Goal: Task Accomplishment & Management: Manage account settings

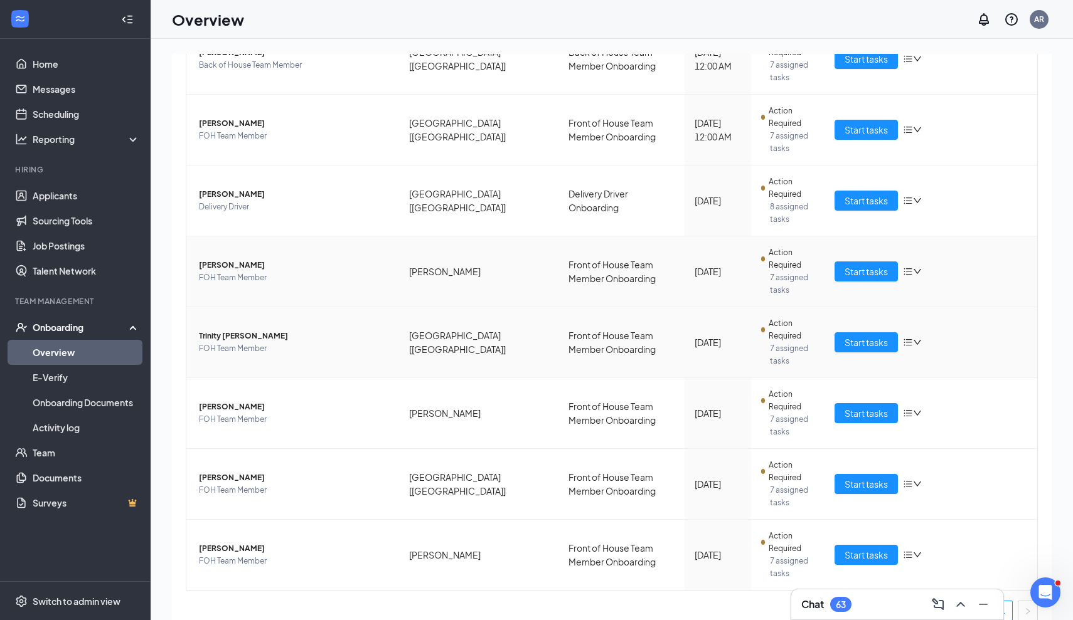
scroll to position [272, 0]
click at [857, 336] on span "Start tasks" at bounding box center [865, 343] width 43 height 14
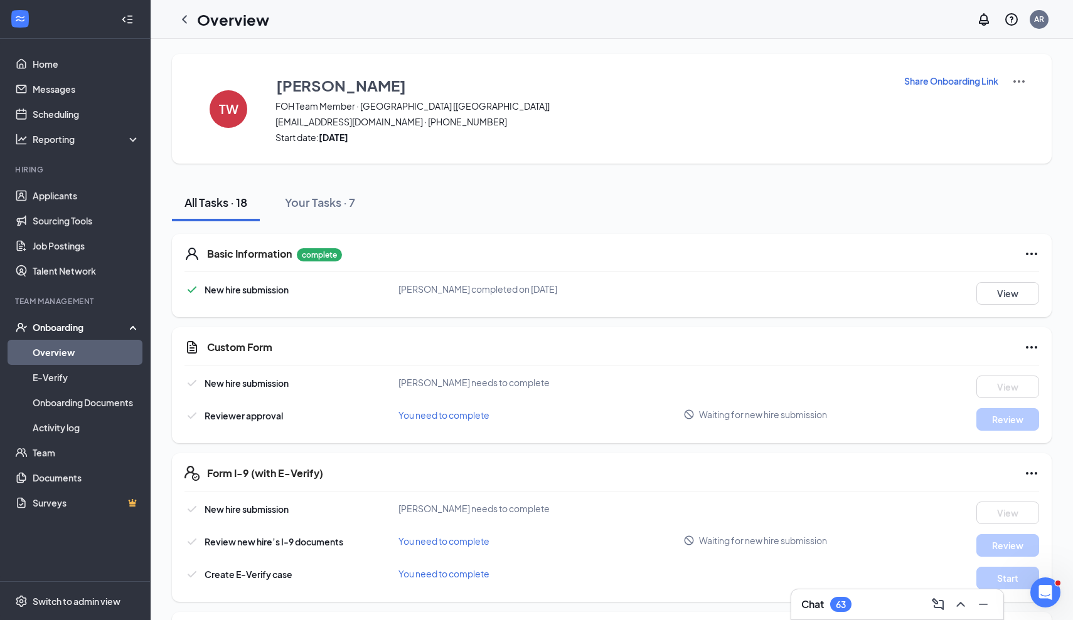
click at [871, 87] on p "Share Onboarding Link" at bounding box center [951, 81] width 94 height 13
type textarea "Hi Trinity, This is a gentle reminder to complete your onboarding before your f…"
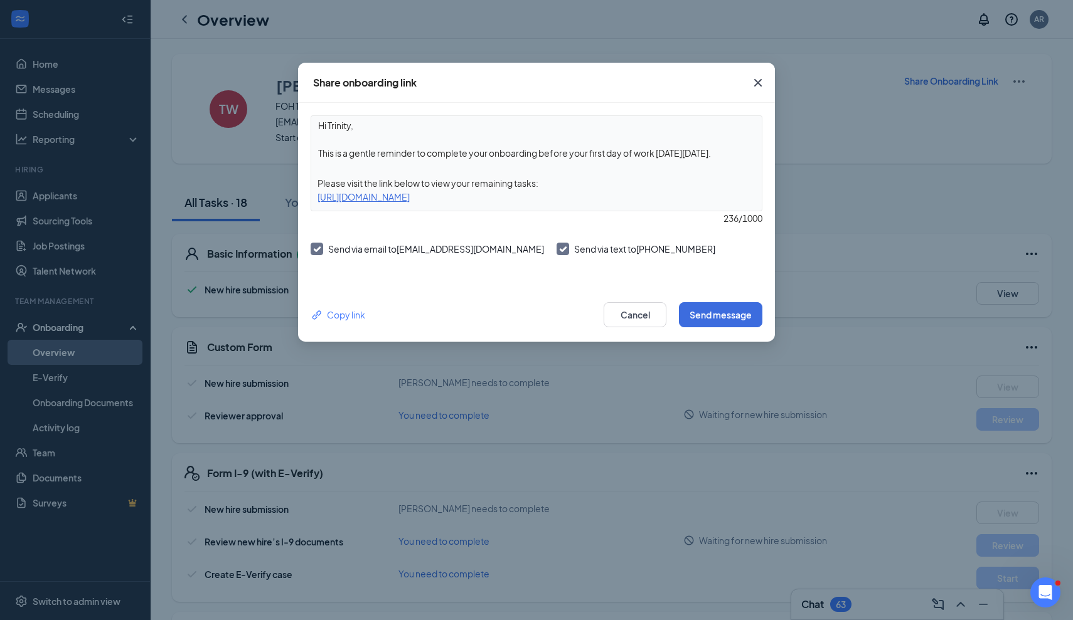
click at [761, 85] on icon "Cross" at bounding box center [757, 82] width 15 height 15
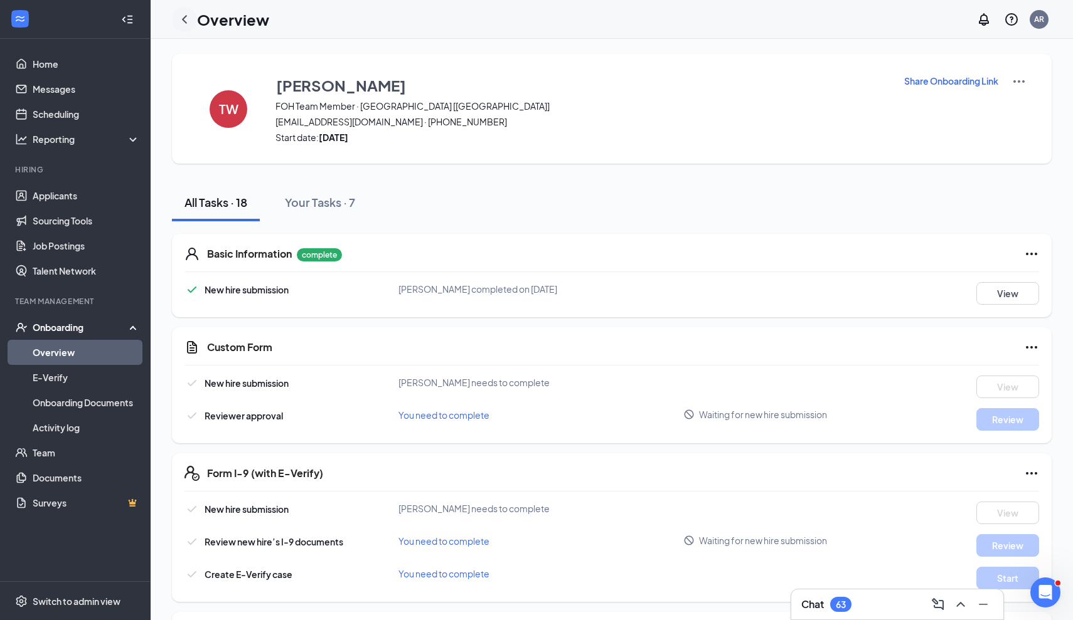
click at [185, 19] on icon "ChevronLeft" at bounding box center [184, 19] width 15 height 15
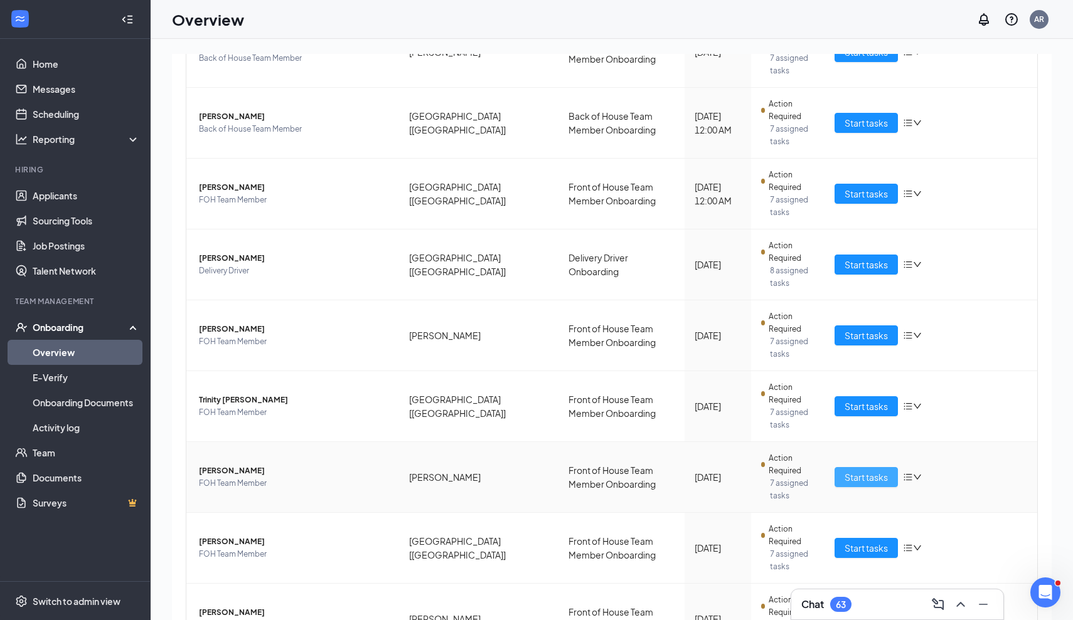
scroll to position [264, 0]
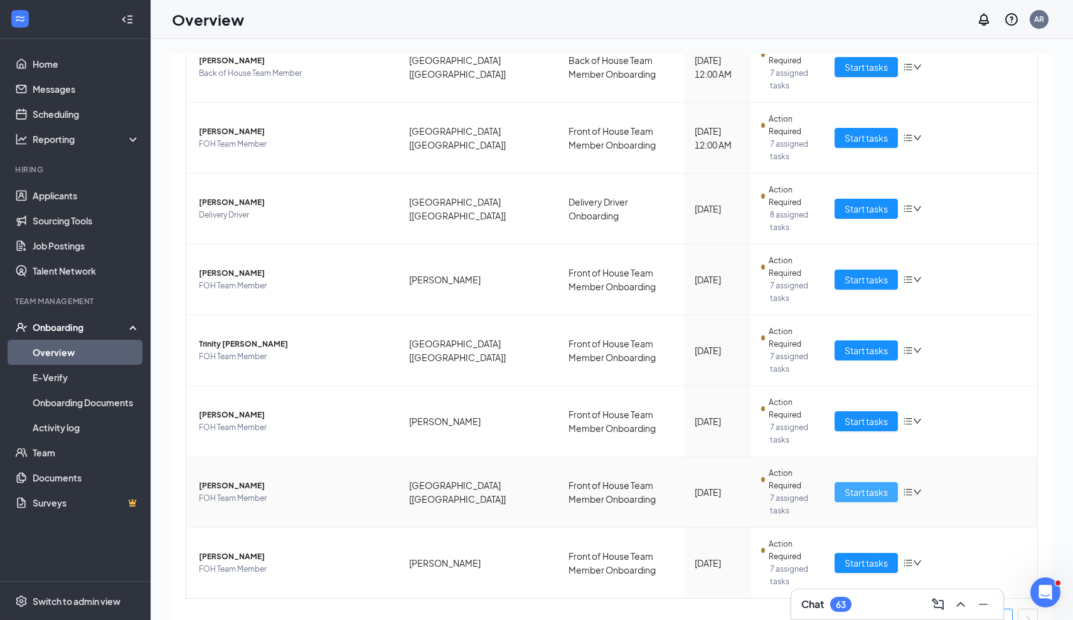
click at [871, 486] on span "Start tasks" at bounding box center [865, 493] width 43 height 14
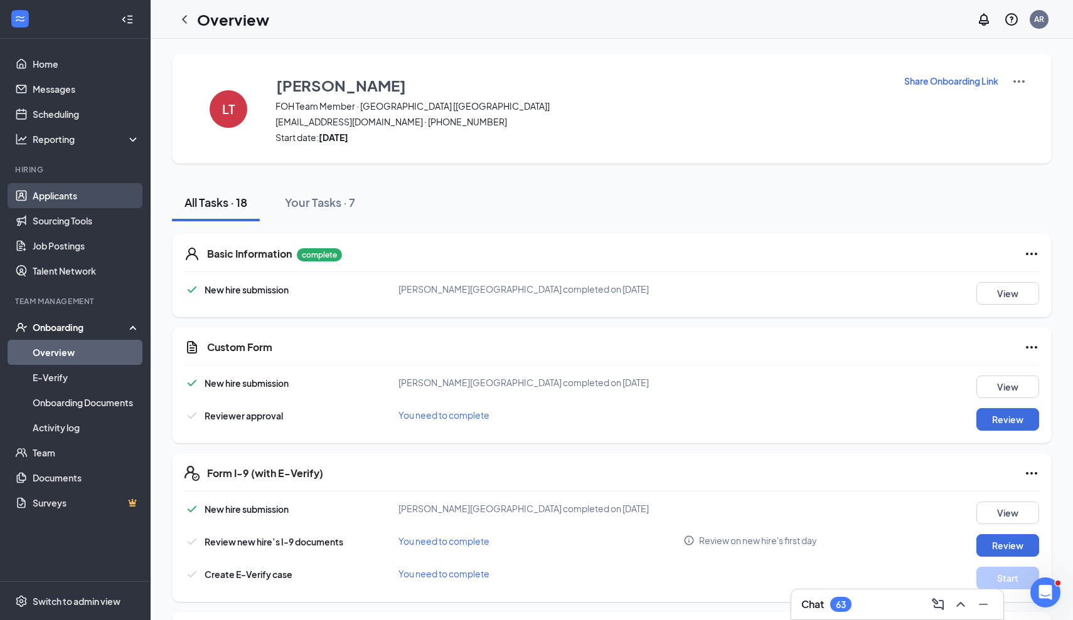
click at [74, 188] on link "Applicants" at bounding box center [86, 195] width 107 height 25
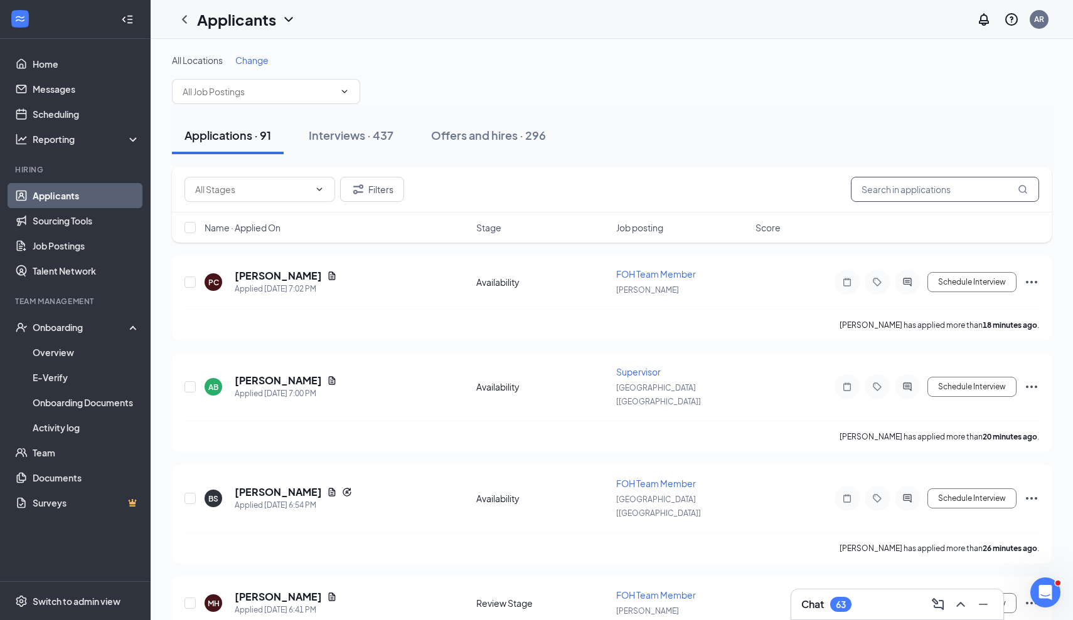
click at [871, 186] on input "text" at bounding box center [945, 189] width 188 height 25
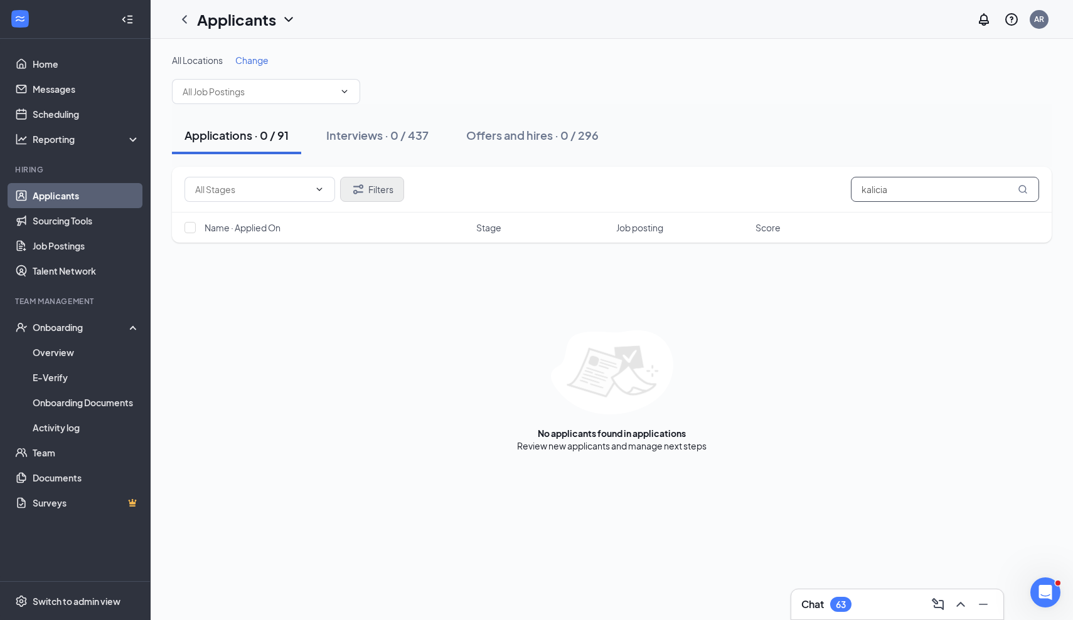
type input "kalicia"
click at [381, 188] on button "Filters" at bounding box center [372, 189] width 64 height 25
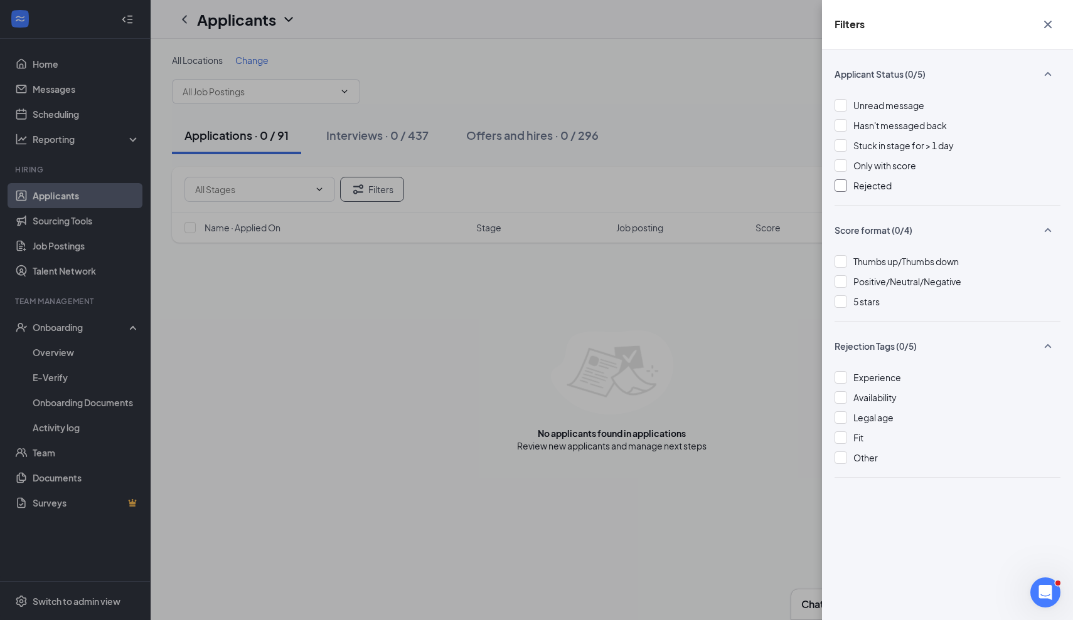
click at [842, 182] on div at bounding box center [840, 185] width 13 height 13
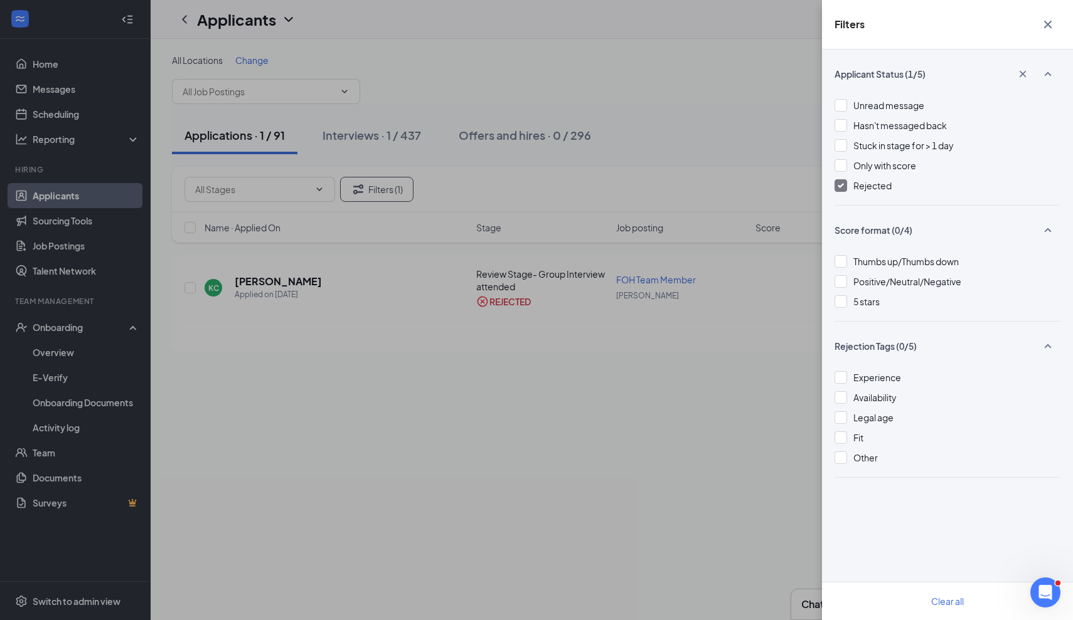
click at [551, 391] on div "Filters Applicant Status (1/5) Unread message Hasn't messaged back Stuck in sta…" at bounding box center [536, 310] width 1073 height 620
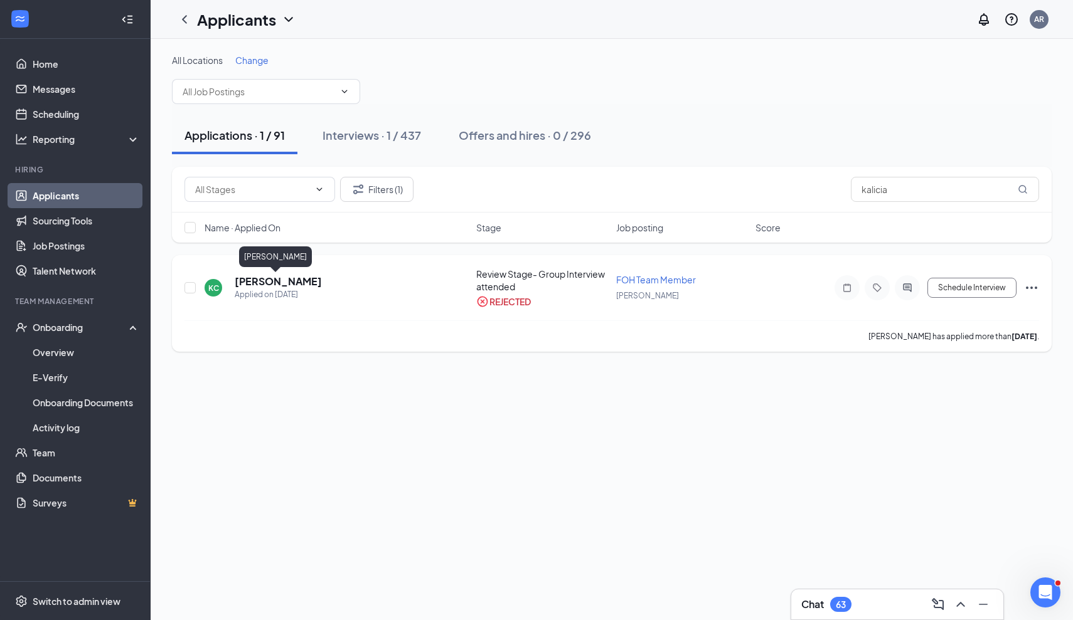
click at [268, 286] on h5 "[PERSON_NAME]" at bounding box center [278, 282] width 87 height 14
